Goal: Information Seeking & Learning: Learn about a topic

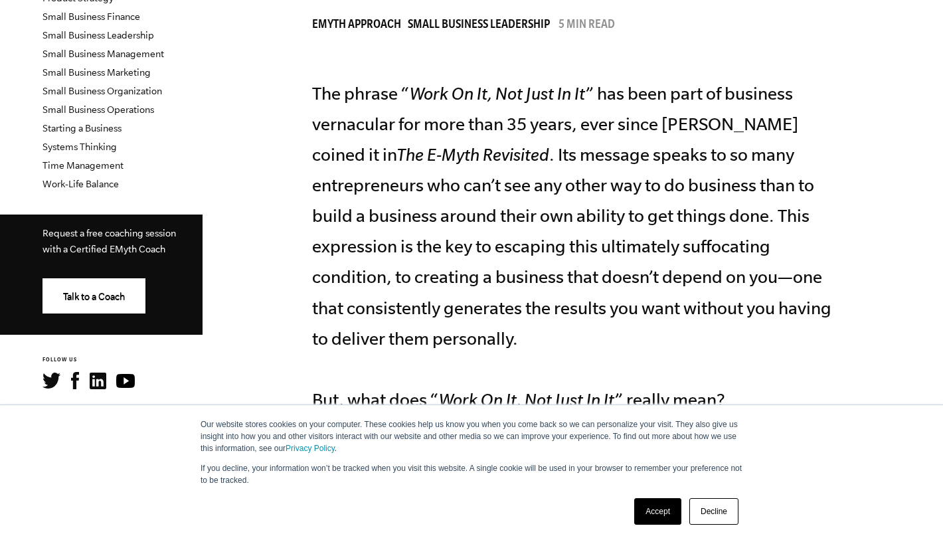
scroll to position [455, 0]
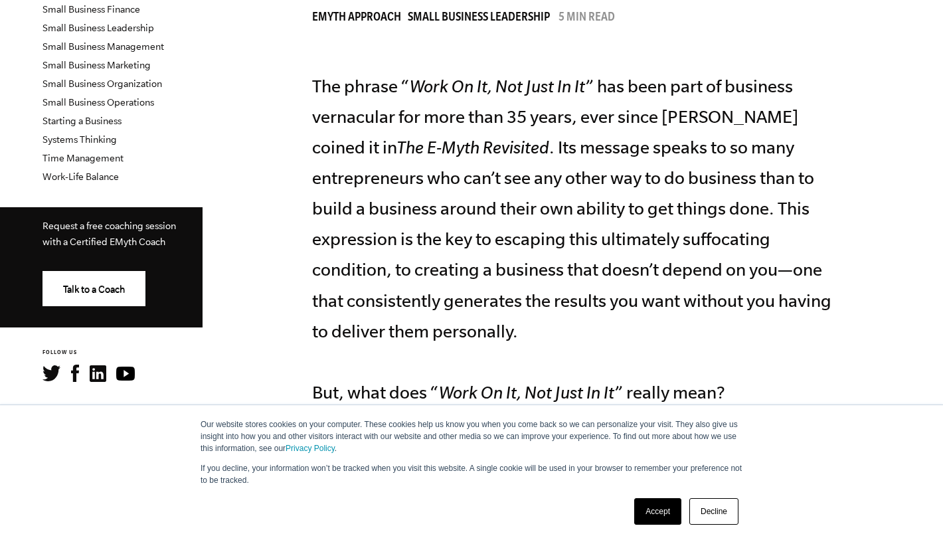
drag, startPoint x: 326, startPoint y: 92, endPoint x: 317, endPoint y: 88, distance: 10.4
click at [326, 92] on p "The phrase “ Work On It, Not Just In It ” has been part of business vernacular …" at bounding box center [577, 239] width 531 height 337
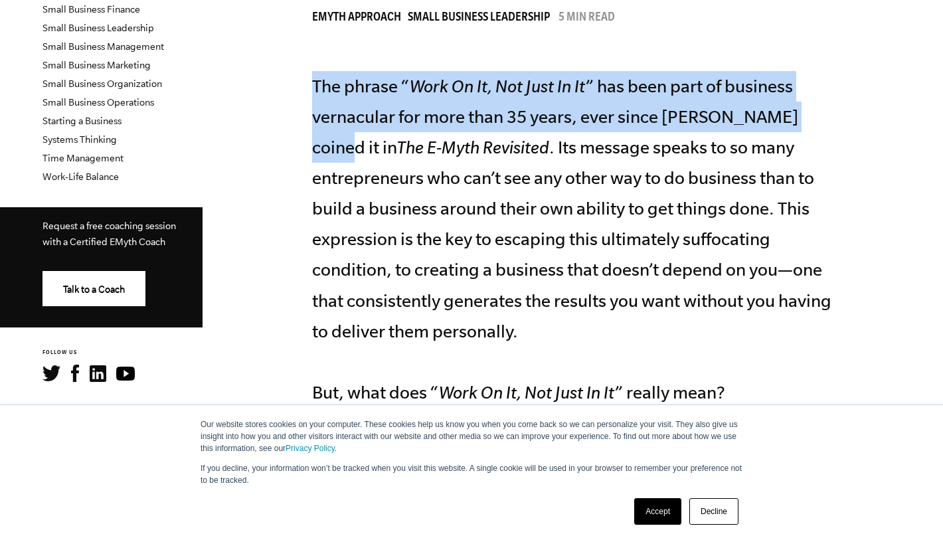
drag, startPoint x: 314, startPoint y: 81, endPoint x: 817, endPoint y: 120, distance: 504.8
click at [817, 120] on p "The phrase “ Work On It, Not Just In It ” has been part of business vernacular …" at bounding box center [577, 239] width 531 height 337
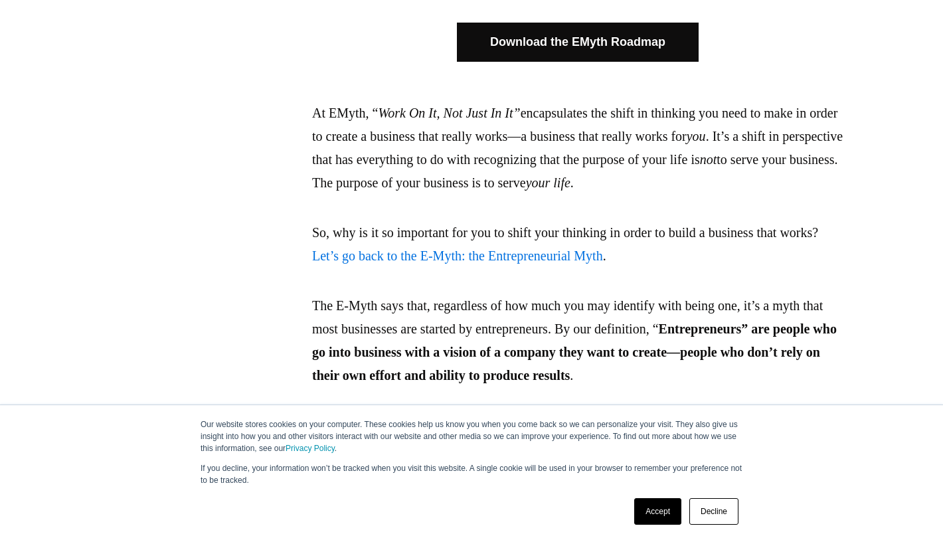
scroll to position [914, 0]
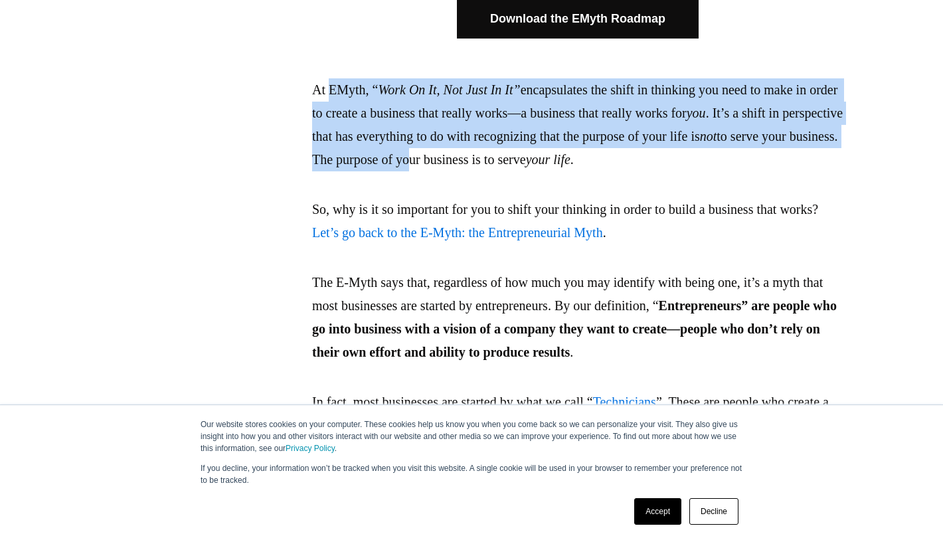
drag, startPoint x: 350, startPoint y: 94, endPoint x: 584, endPoint y: 164, distance: 244.1
click at [584, 164] on p "At EMyth, “ Work On It, Not Just In It” encapsulates the shift in thinking you …" at bounding box center [577, 124] width 531 height 93
click at [653, 501] on link "Accept" at bounding box center [657, 511] width 47 height 27
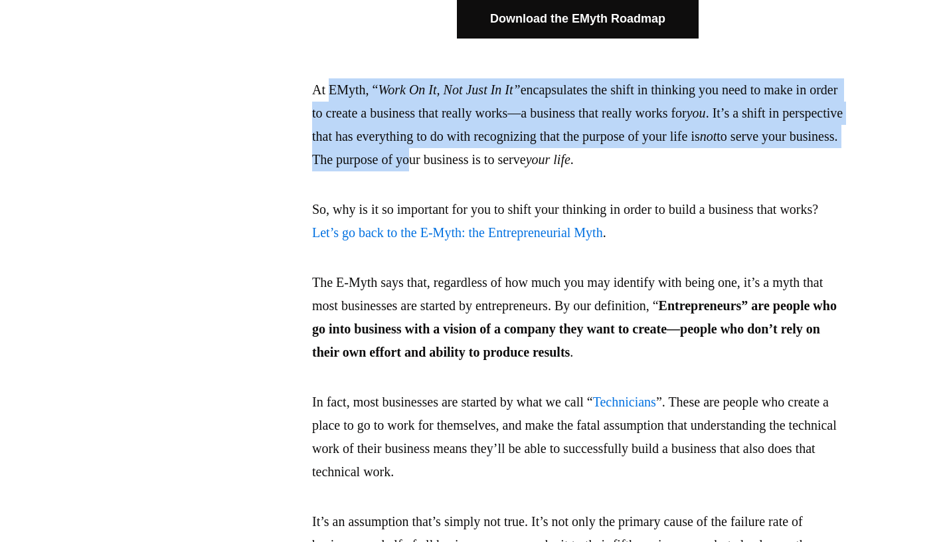
scroll to position [0, 0]
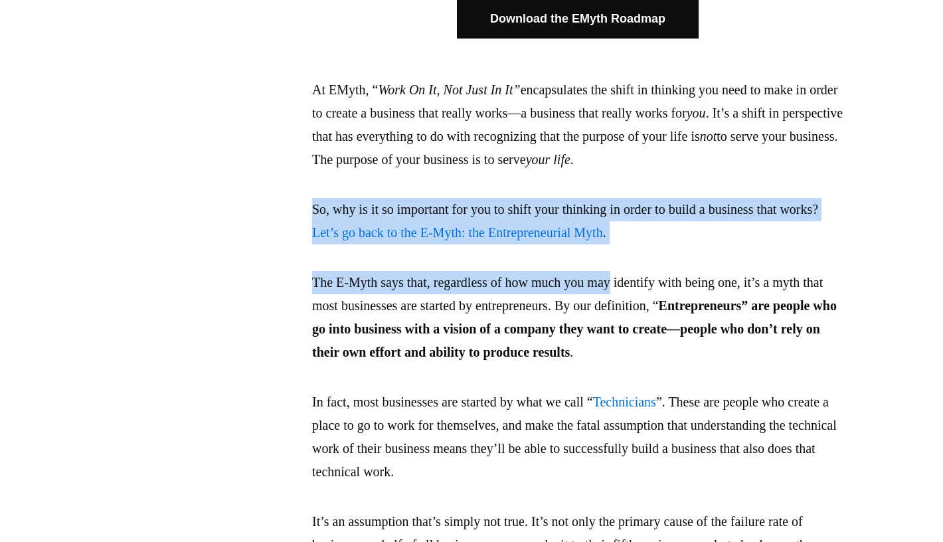
drag, startPoint x: 304, startPoint y: 197, endPoint x: 630, endPoint y: 277, distance: 335.8
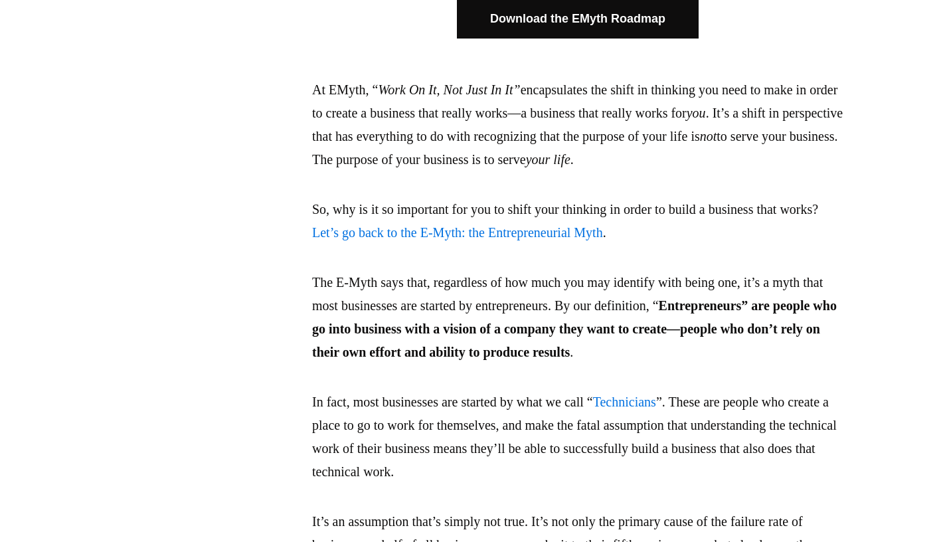
click at [594, 291] on p "The E-Myth says that, regardless of how much you may identify with being one, i…" at bounding box center [577, 317] width 531 height 93
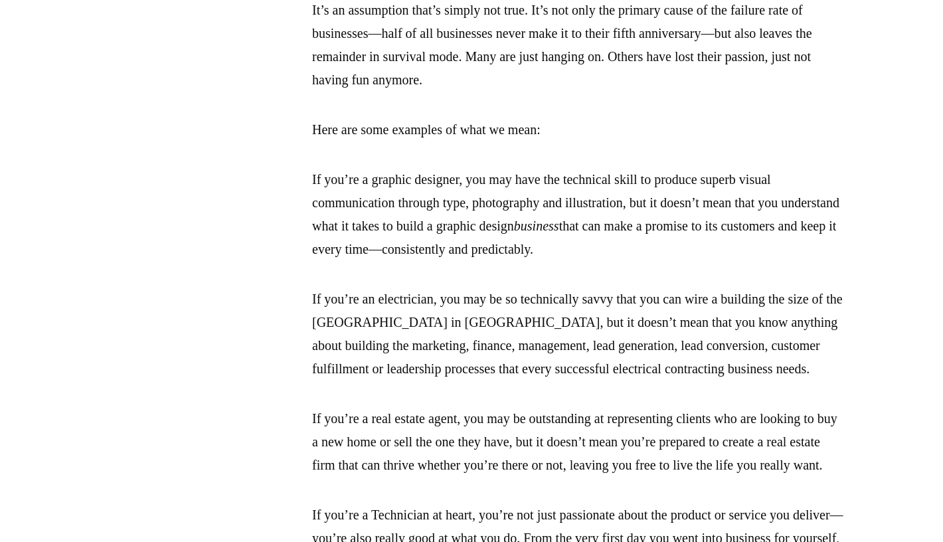
scroll to position [1433, 0]
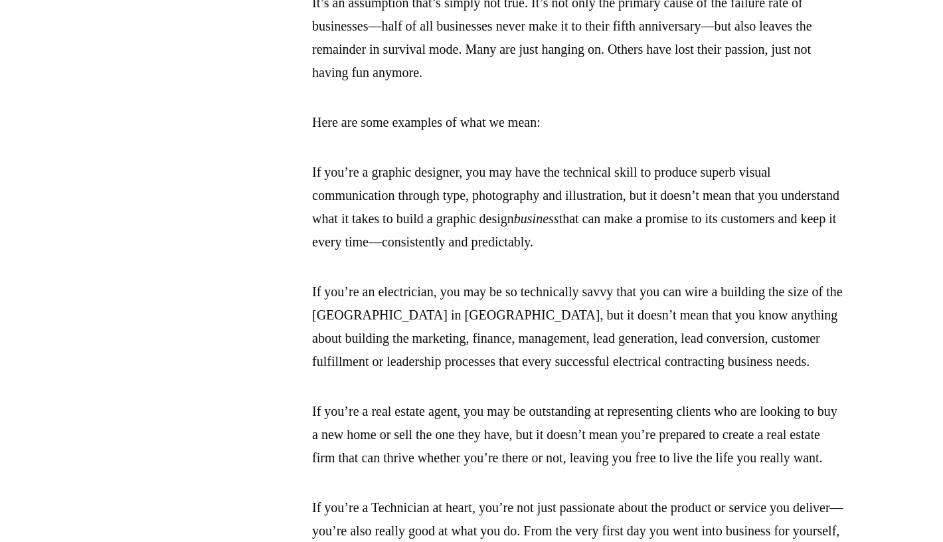
drag, startPoint x: 317, startPoint y: 191, endPoint x: 811, endPoint y: 270, distance: 499.5
click at [814, 254] on p "If you’re a graphic designer, you may have the technical skill to produce super…" at bounding box center [577, 207] width 531 height 93
drag, startPoint x: 811, startPoint y: 270, endPoint x: 782, endPoint y: 269, distance: 28.6
click at [810, 254] on p "If you’re a graphic designer, you may have the technical skill to produce super…" at bounding box center [577, 207] width 531 height 93
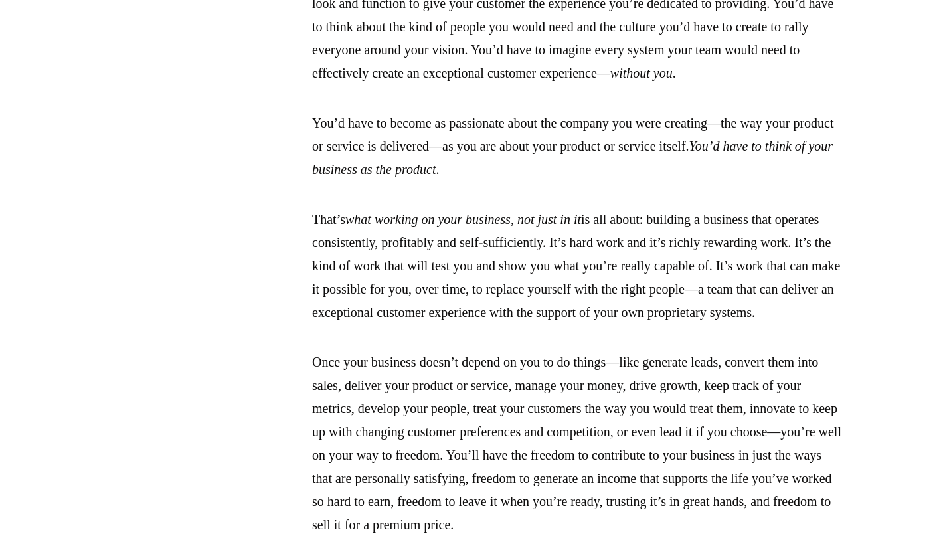
scroll to position [2990, 0]
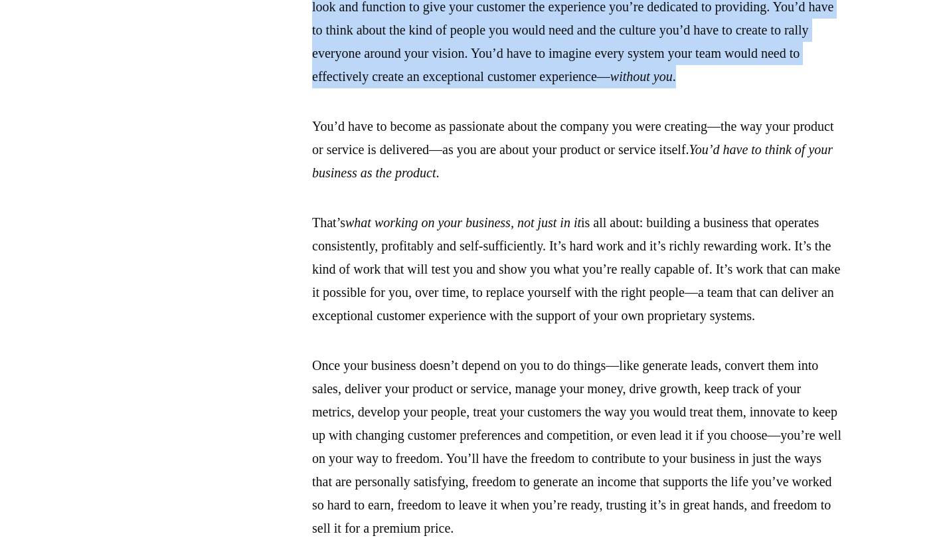
drag, startPoint x: 315, startPoint y: 74, endPoint x: 604, endPoint y: 268, distance: 348.4
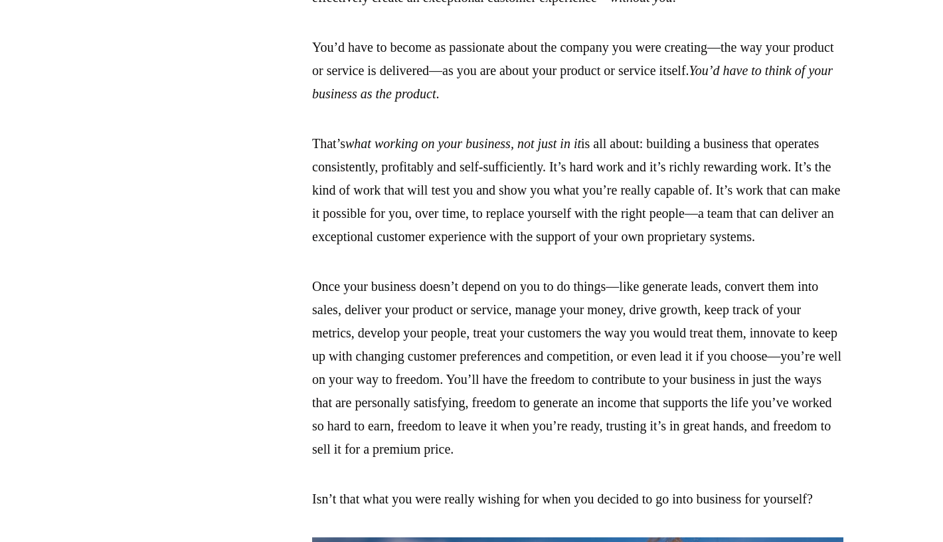
scroll to position [3081, 0]
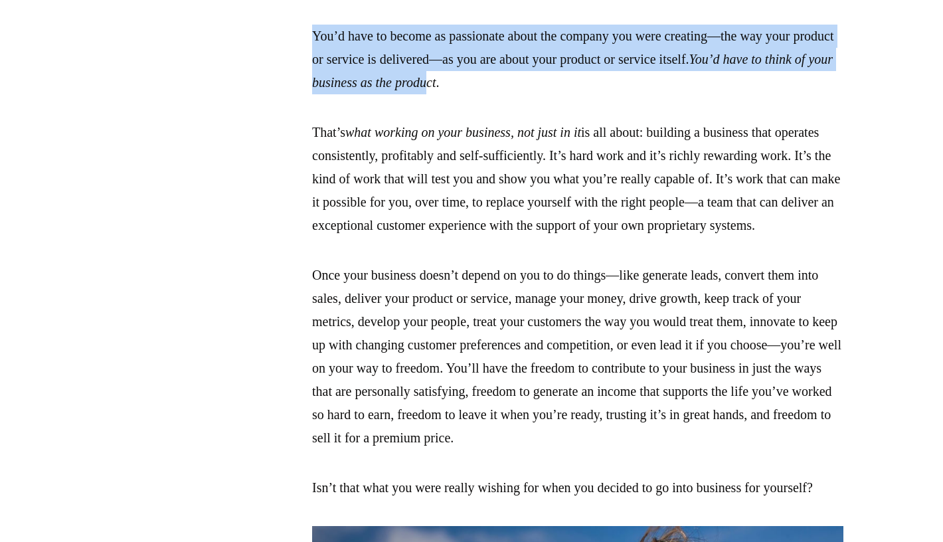
drag, startPoint x: 398, startPoint y: 249, endPoint x: 258, endPoint y: 195, distance: 150.3
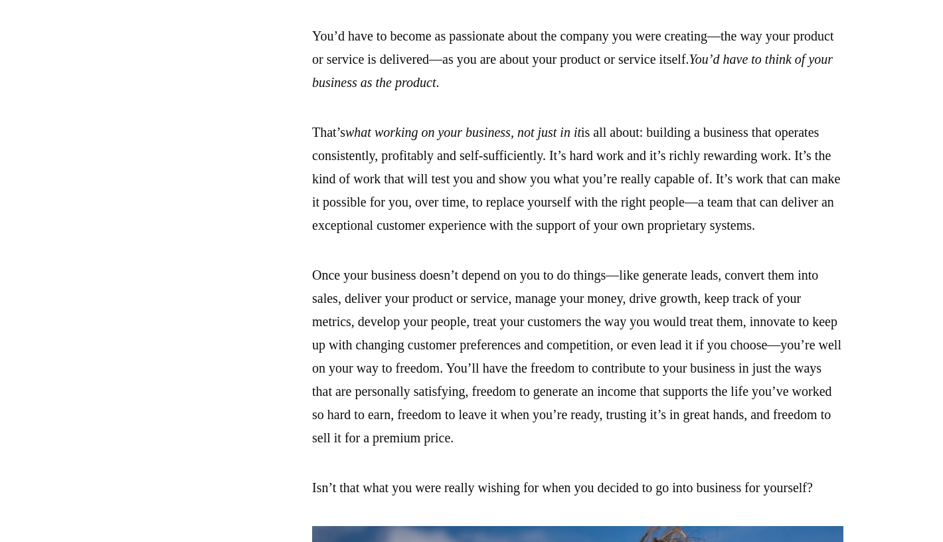
drag, startPoint x: 567, startPoint y: 331, endPoint x: 558, endPoint y: 320, distance: 14.1
click at [567, 237] on p "That’s what working on your business, not just in it is all about: building a b…" at bounding box center [577, 179] width 531 height 116
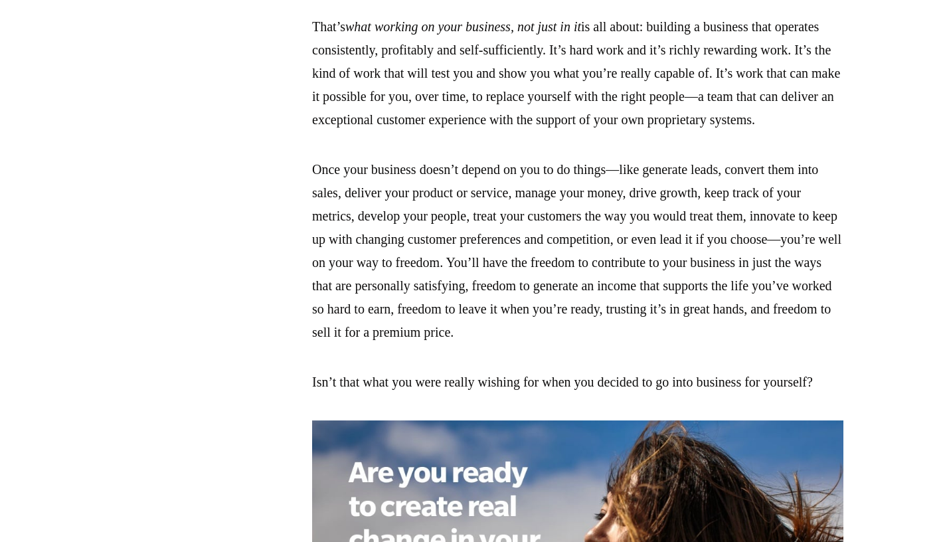
scroll to position [3197, 0]
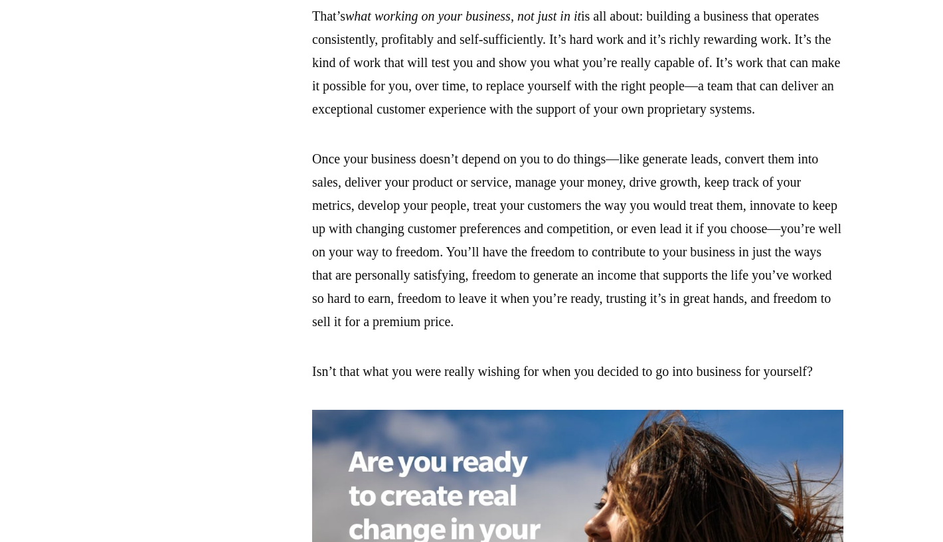
drag, startPoint x: 311, startPoint y: 201, endPoint x: 584, endPoint y: 327, distance: 300.6
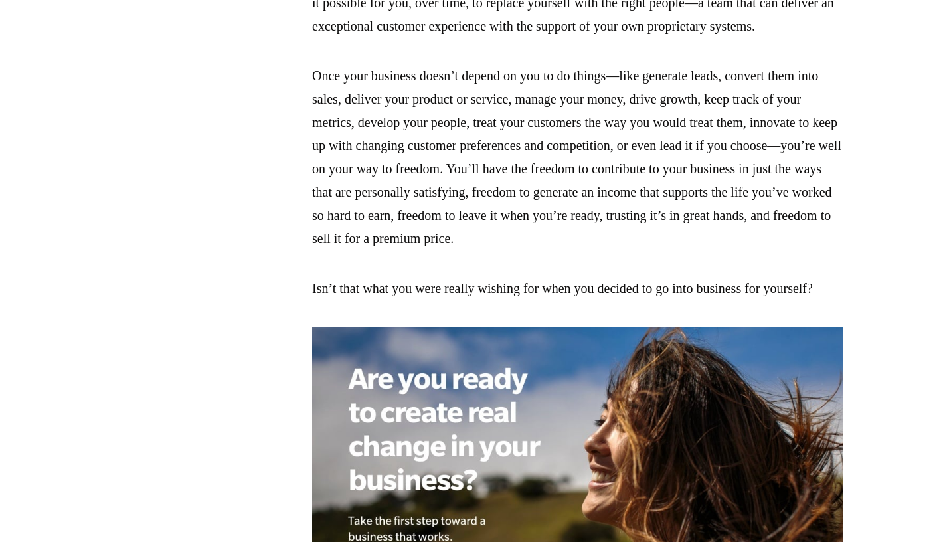
scroll to position [3284, 0]
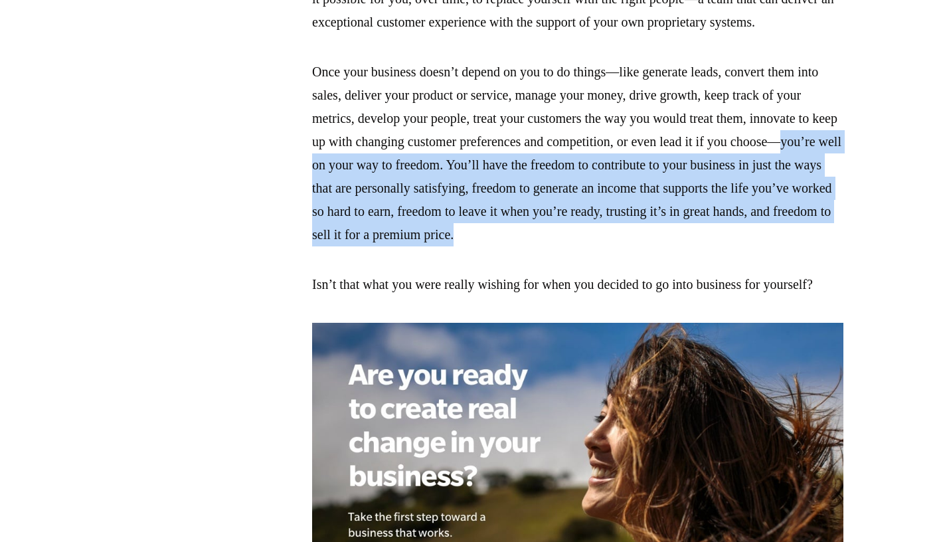
drag, startPoint x: 389, startPoint y: 378, endPoint x: 812, endPoint y: 449, distance: 429.0
click at [813, 246] on p "Once your business doesn’t depend on you to do things—like generate leads, conv…" at bounding box center [577, 153] width 531 height 186
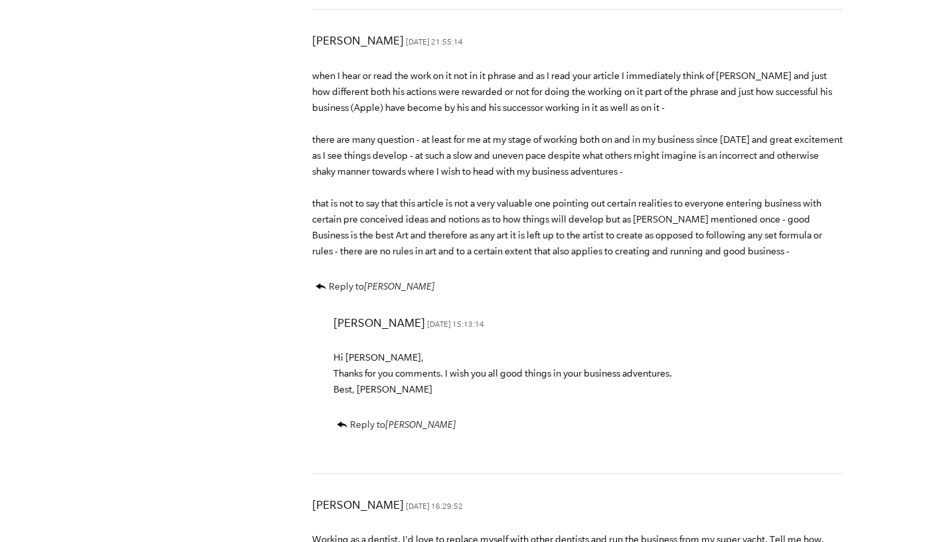
scroll to position [5300, 0]
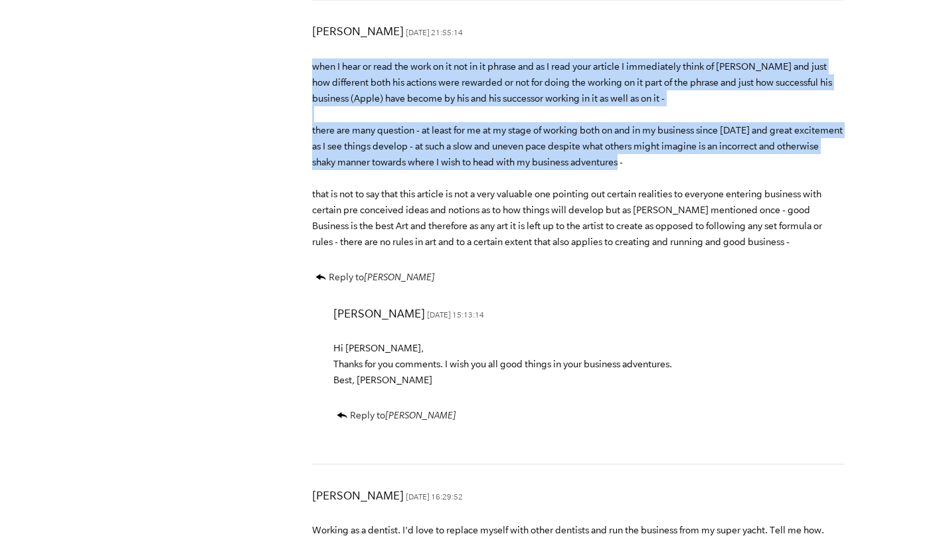
drag, startPoint x: 309, startPoint y: 254, endPoint x: 610, endPoint y: 336, distance: 311.0
click at [612, 250] on p "when I hear or read the work on it not in it phrase and as I read your article …" at bounding box center [577, 153] width 531 height 191
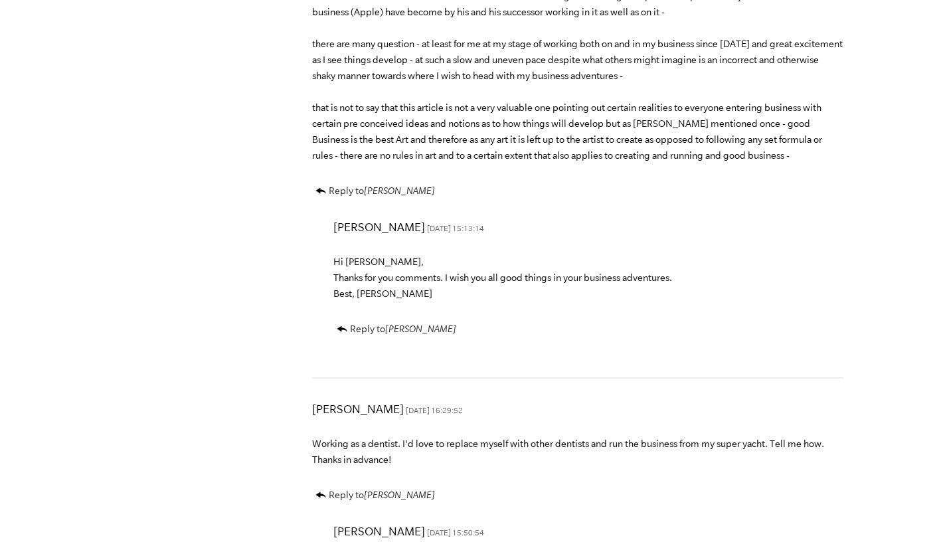
scroll to position [5387, 0]
